Goal: Task Accomplishment & Management: Manage account settings

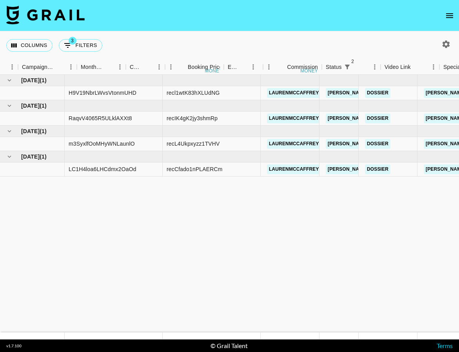
scroll to position [0, 458]
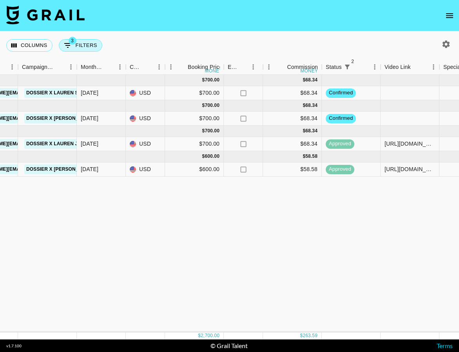
click at [75, 45] on button "3 Filters" at bounding box center [80, 45] width 43 height 13
select select "status"
select select "not"
select select "cancelled"
select select "status"
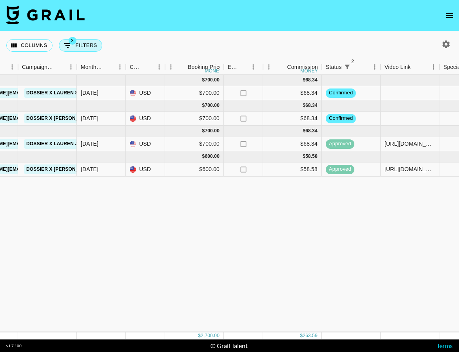
select select "not"
select select "declined"
select select "talentName"
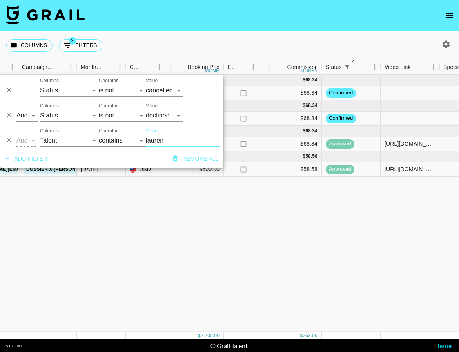
click at [9, 141] on icon "Delete" at bounding box center [9, 140] width 8 height 8
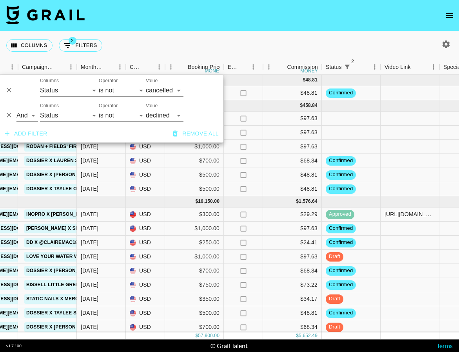
click at [253, 26] on nav at bounding box center [229, 15] width 459 height 31
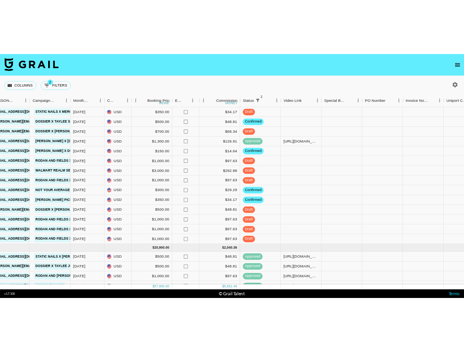
scroll to position [215, 433]
